Goal: Navigation & Orientation: Find specific page/section

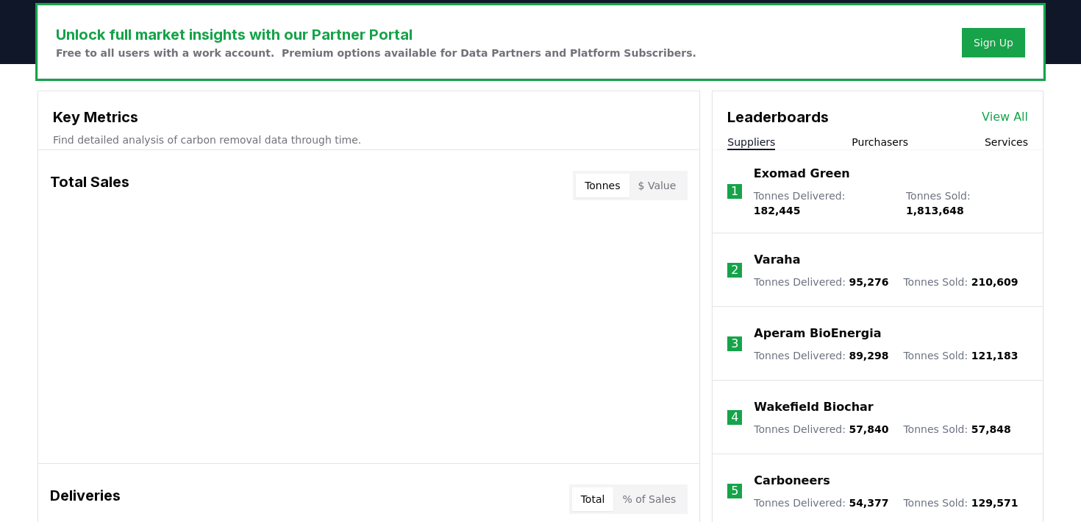
scroll to position [396, 0]
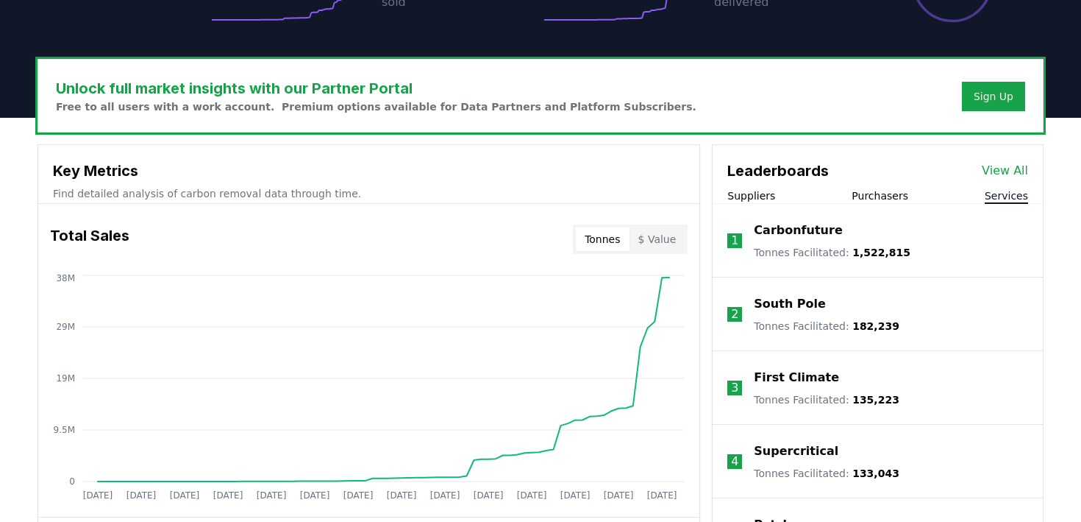
click at [994, 202] on button "Services" at bounding box center [1006, 195] width 43 height 15
click at [889, 188] on button "Purchasers" at bounding box center [880, 195] width 57 height 15
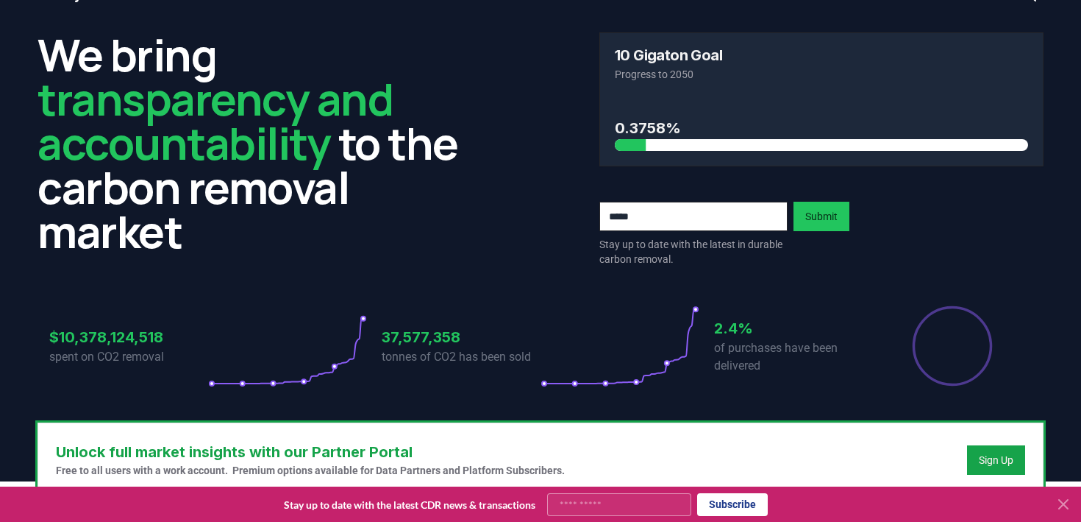
scroll to position [0, 0]
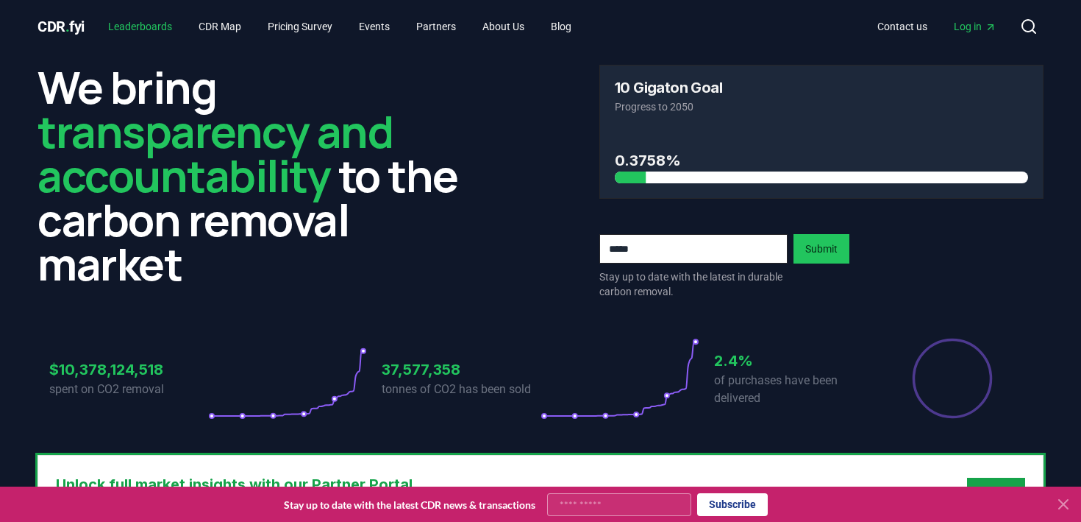
click at [147, 27] on link "Leaderboards" at bounding box center [140, 26] width 88 height 26
